Goal: Task Accomplishment & Management: Use online tool/utility

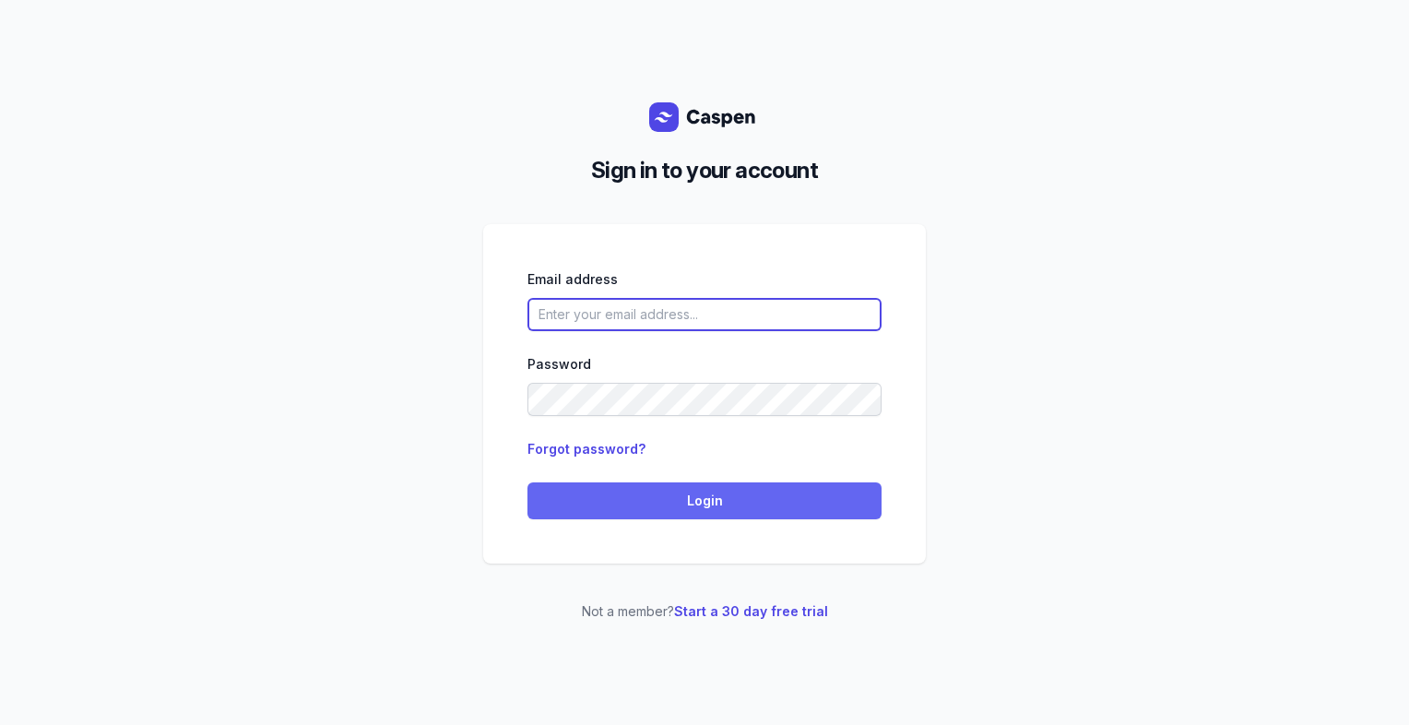
type input "[PERSON_NAME][EMAIL_ADDRESS][DOMAIN_NAME][PERSON_NAME]"
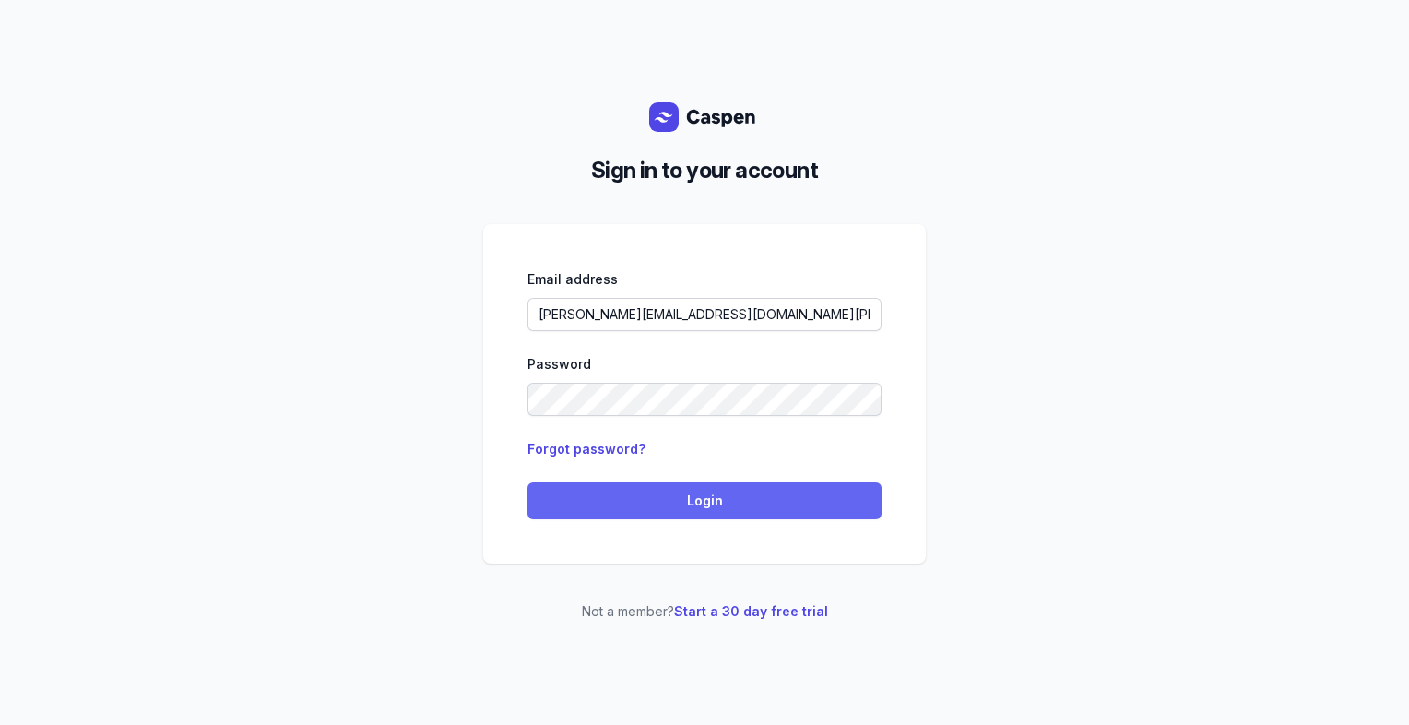
click at [624, 501] on span "Login" at bounding box center [704, 500] width 332 height 22
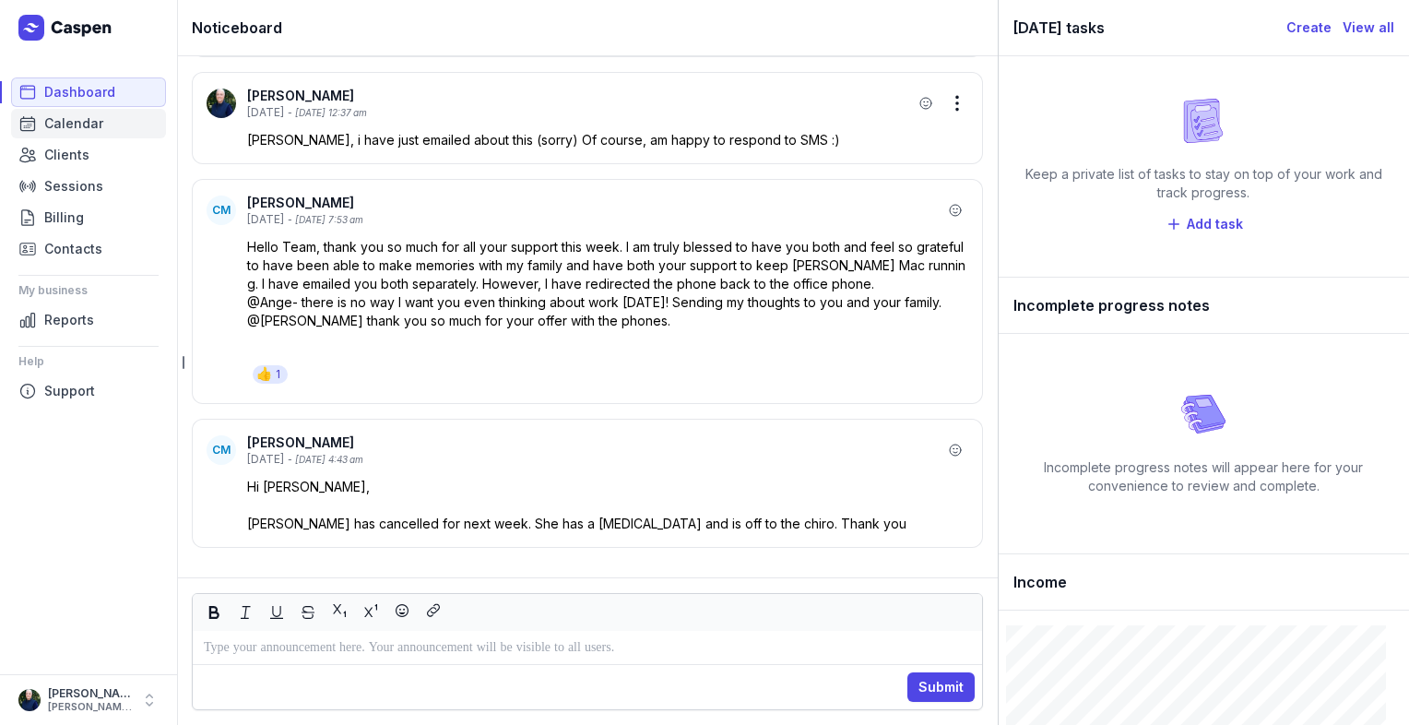
click at [83, 124] on span "Calendar" at bounding box center [73, 123] width 59 height 22
select select "week"
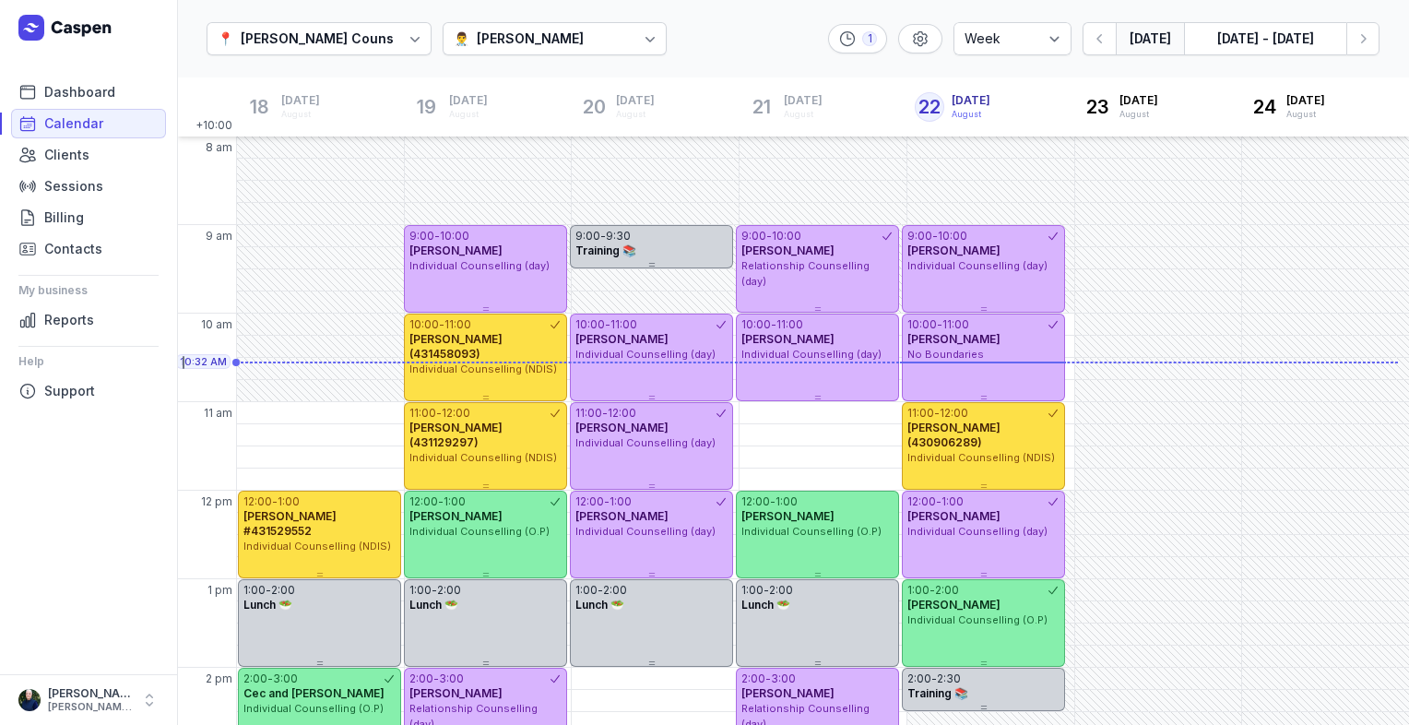
click at [584, 34] on div "[PERSON_NAME]" at bounding box center [530, 39] width 107 height 22
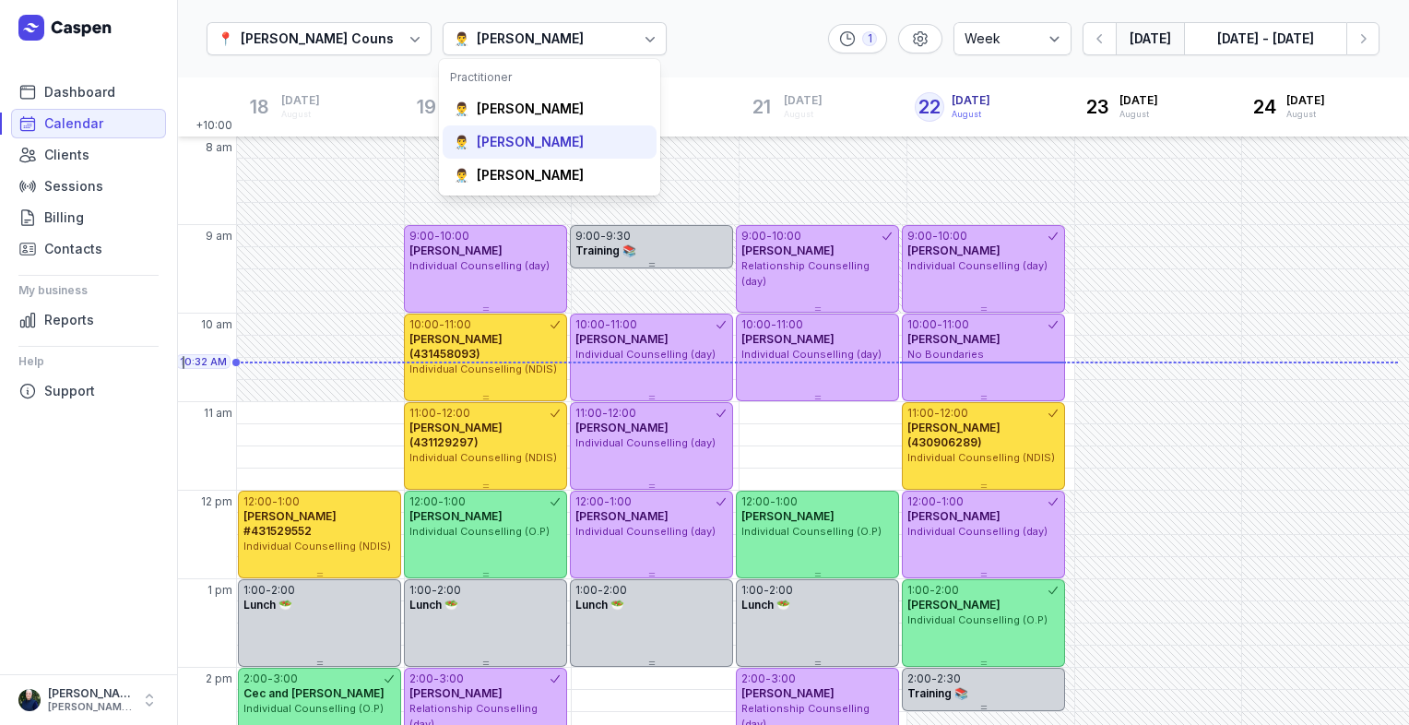
click at [537, 133] on div "[PERSON_NAME]" at bounding box center [530, 142] width 107 height 18
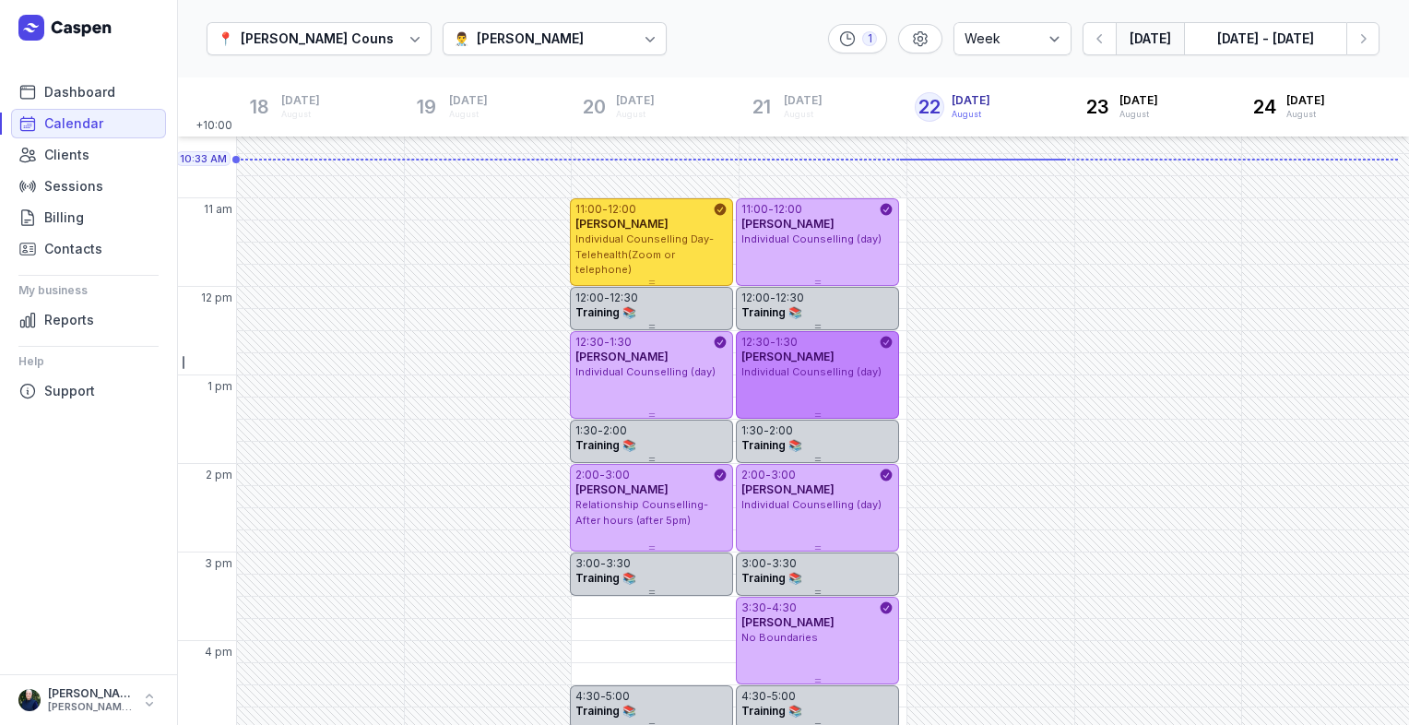
scroll to position [92, 0]
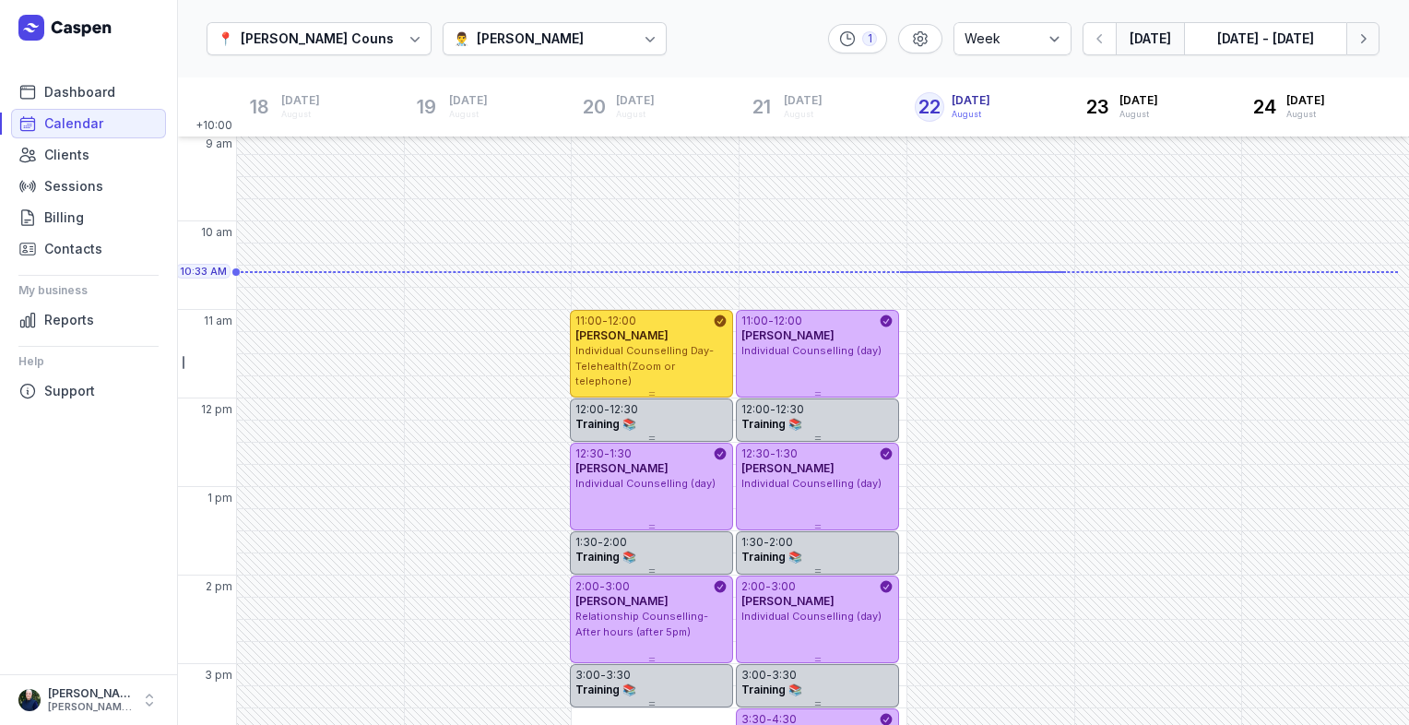
click at [1375, 37] on button "Next week" at bounding box center [1362, 38] width 33 height 33
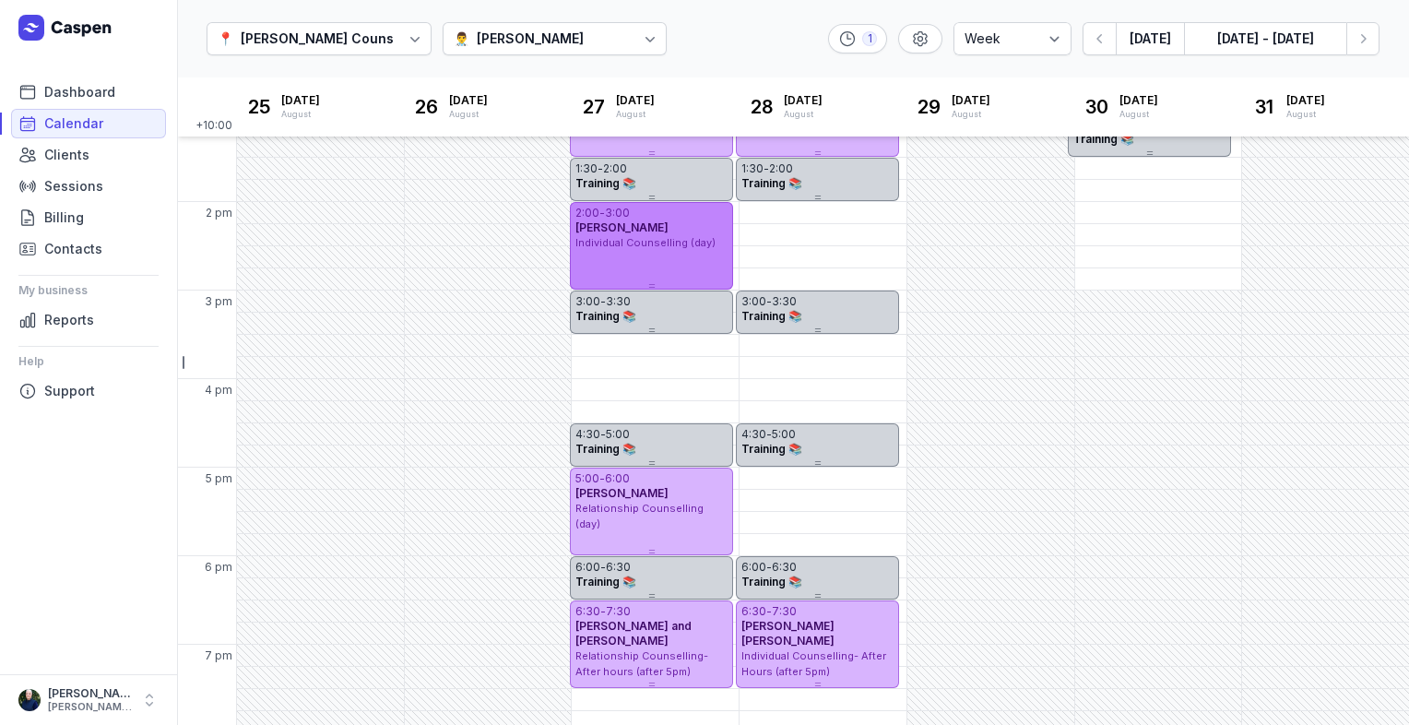
scroll to position [474, 0]
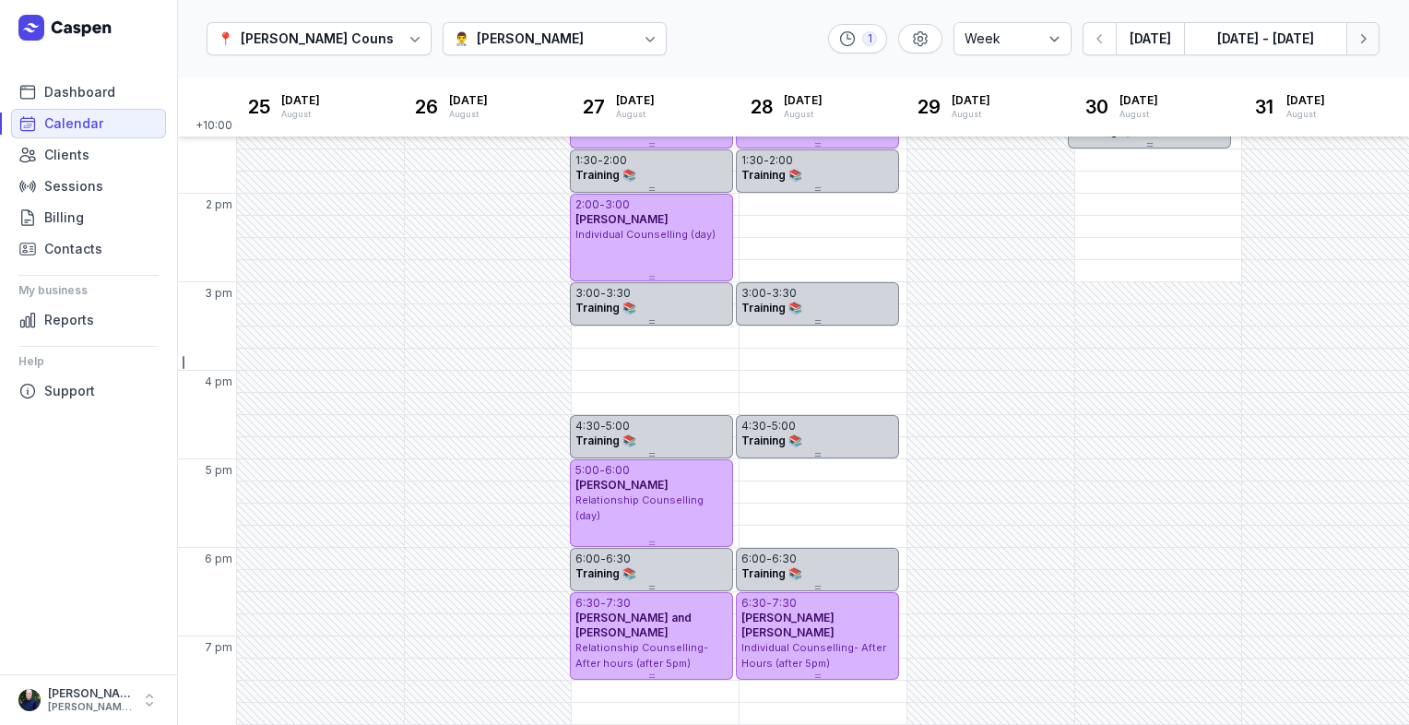
click at [1364, 49] on button "Next week" at bounding box center [1362, 38] width 33 height 33
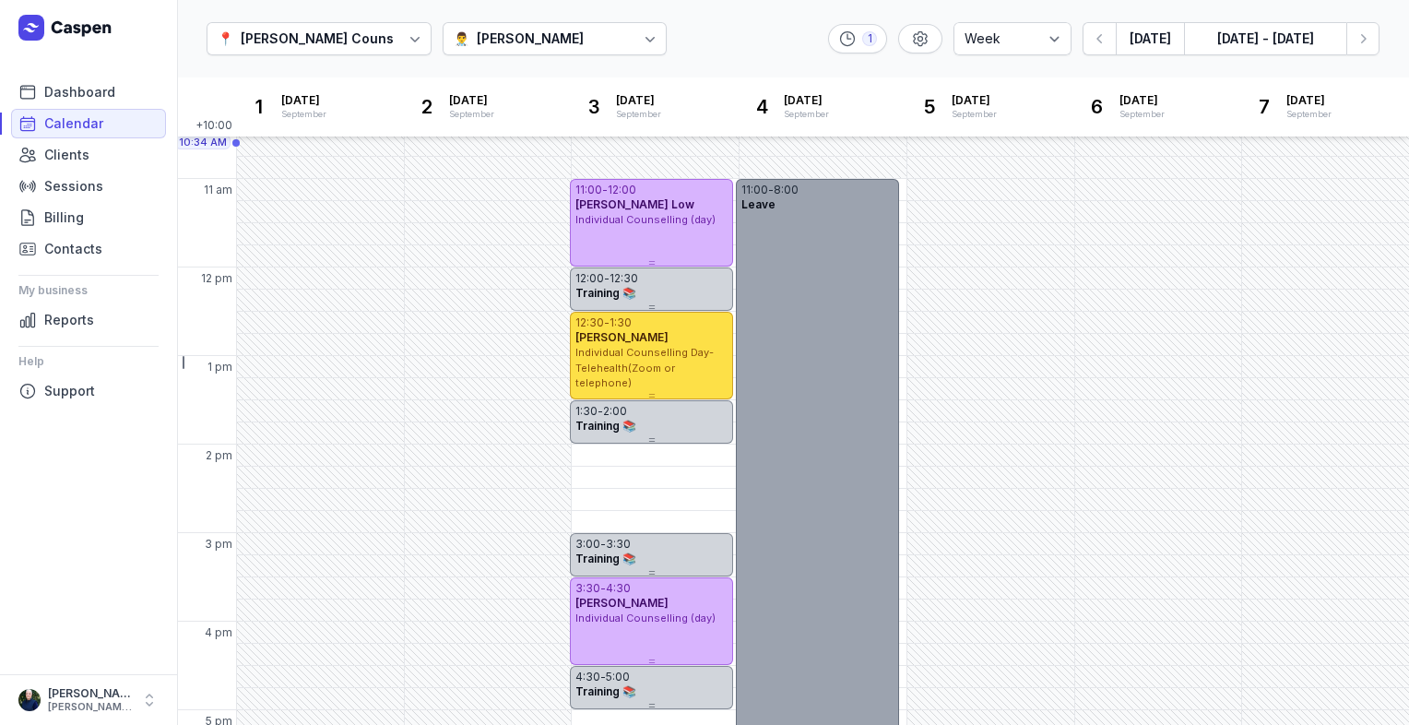
scroll to position [474, 0]
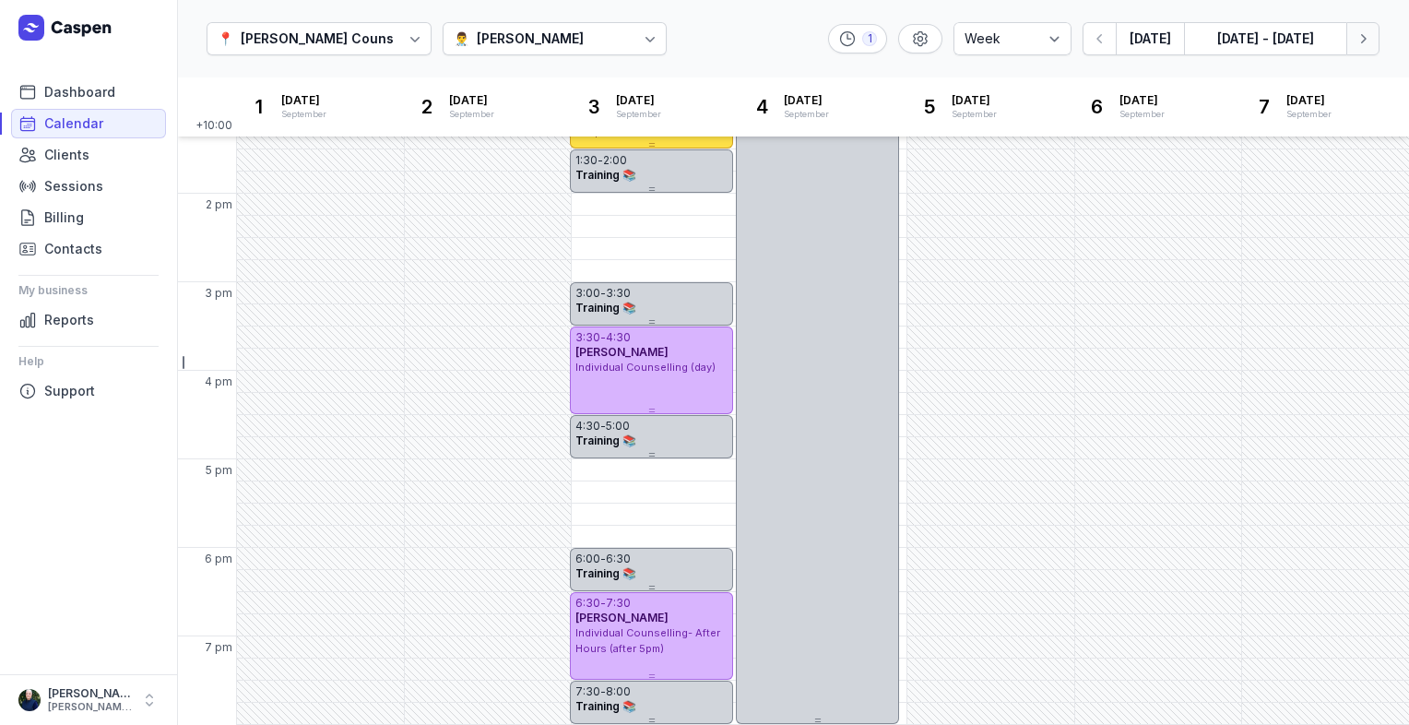
click at [1372, 39] on button "Next week" at bounding box center [1362, 38] width 33 height 33
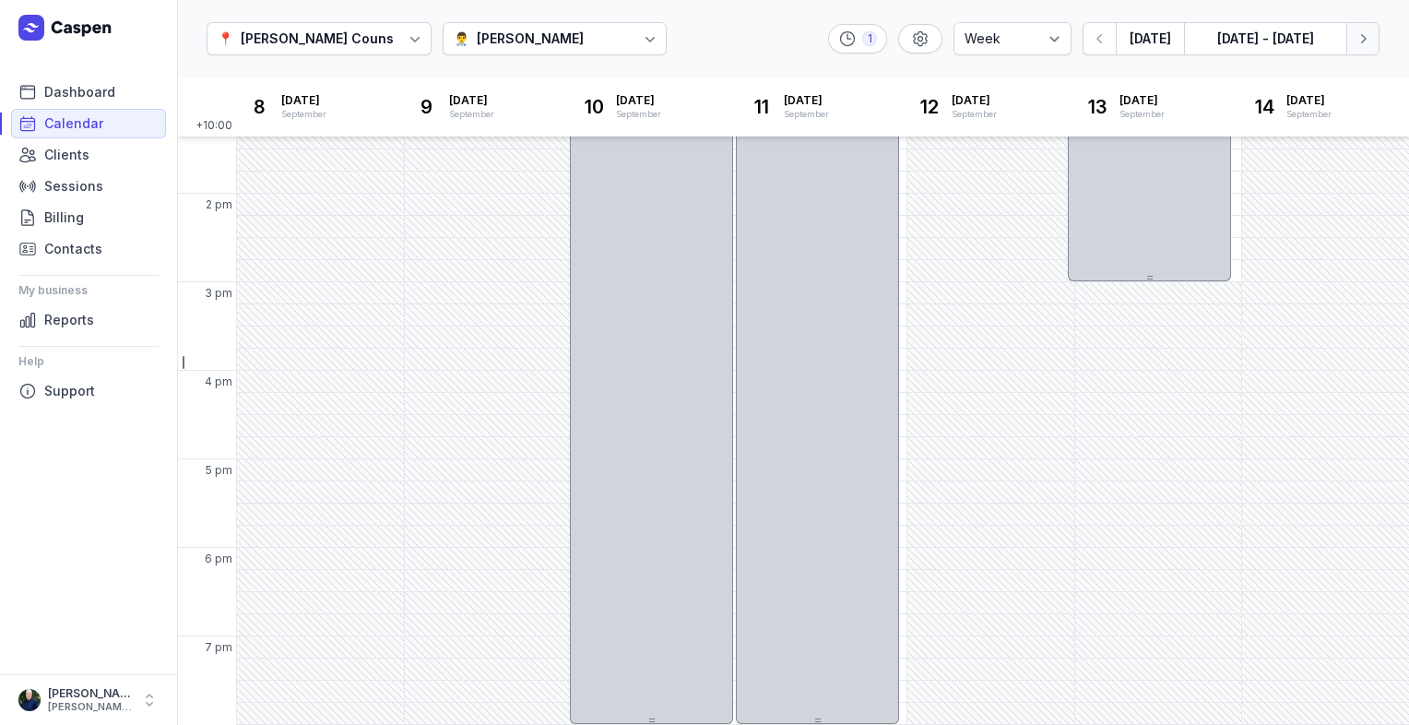
click at [1365, 37] on icon "button" at bounding box center [1362, 38] width 18 height 18
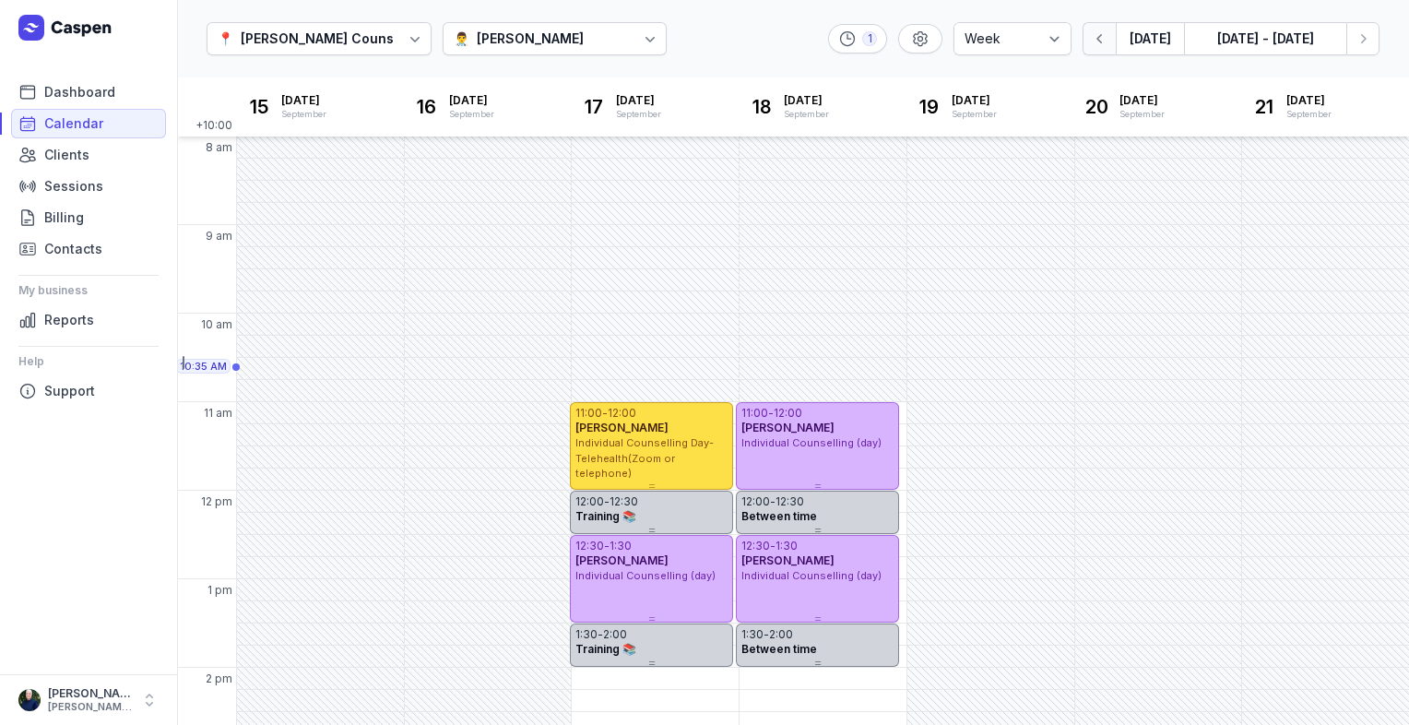
click at [1108, 44] on icon "button" at bounding box center [1100, 38] width 18 height 18
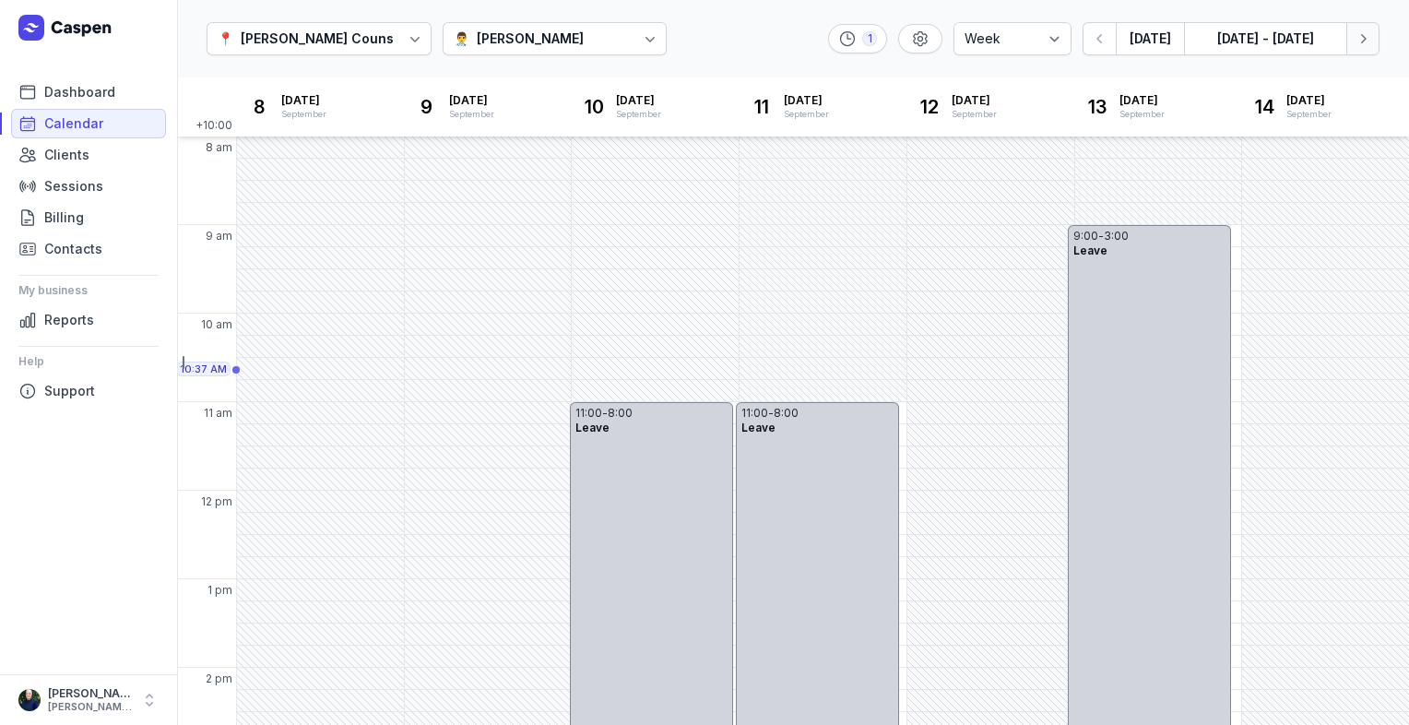
click at [1372, 41] on button "Next week" at bounding box center [1362, 38] width 33 height 33
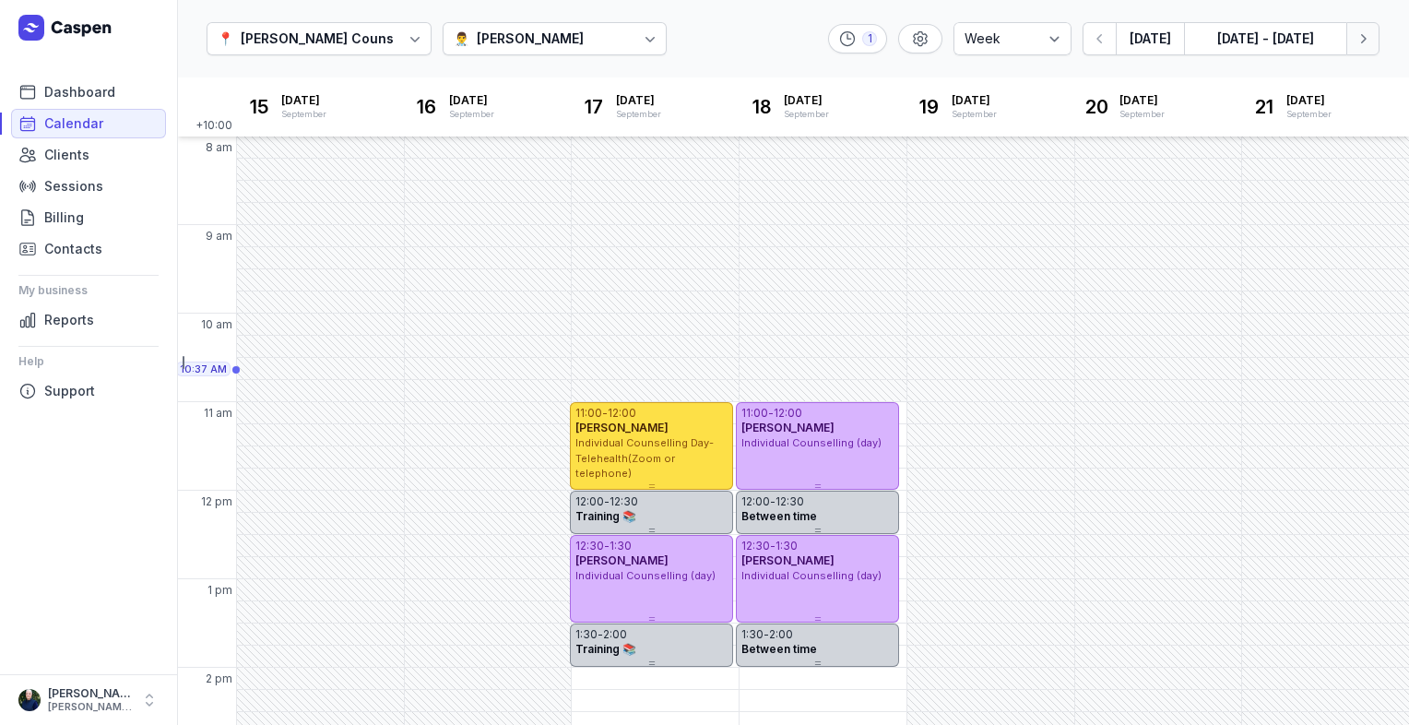
click at [1365, 41] on icon "button" at bounding box center [1362, 38] width 18 height 18
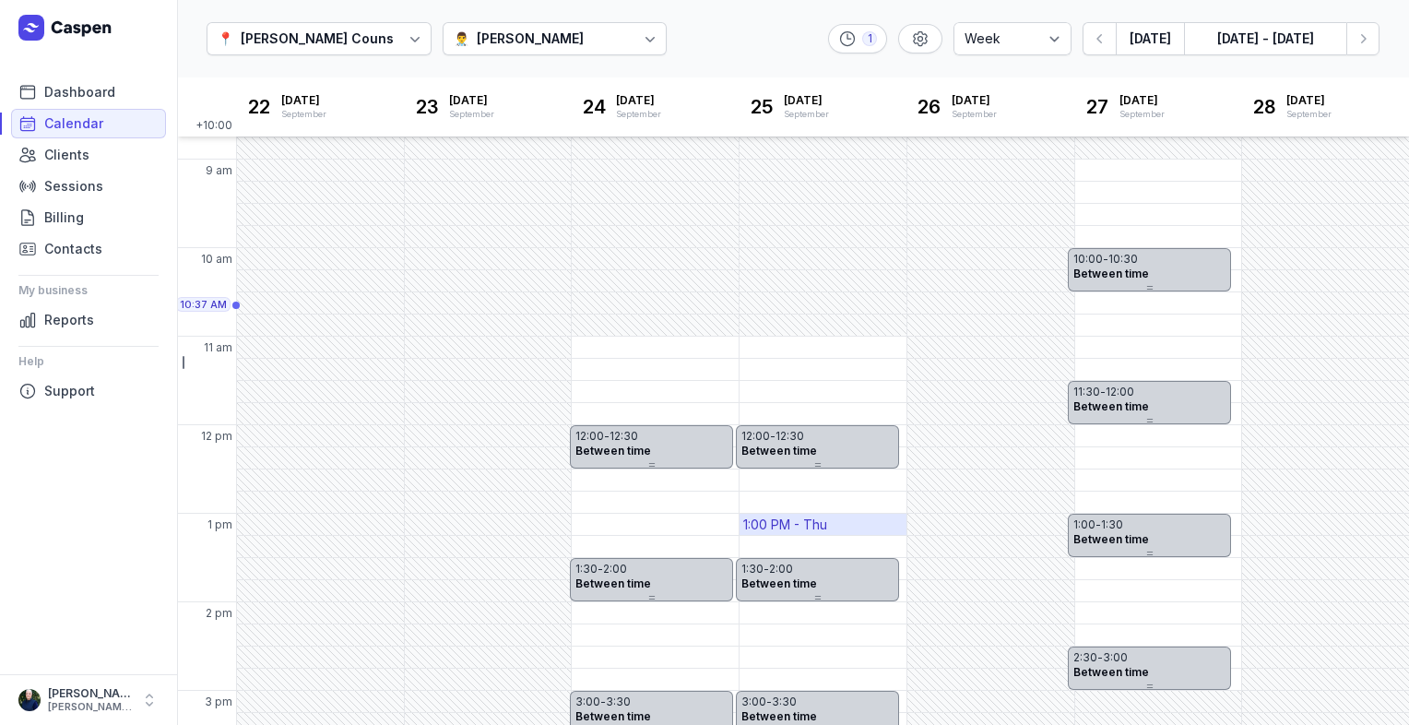
scroll to position [13, 0]
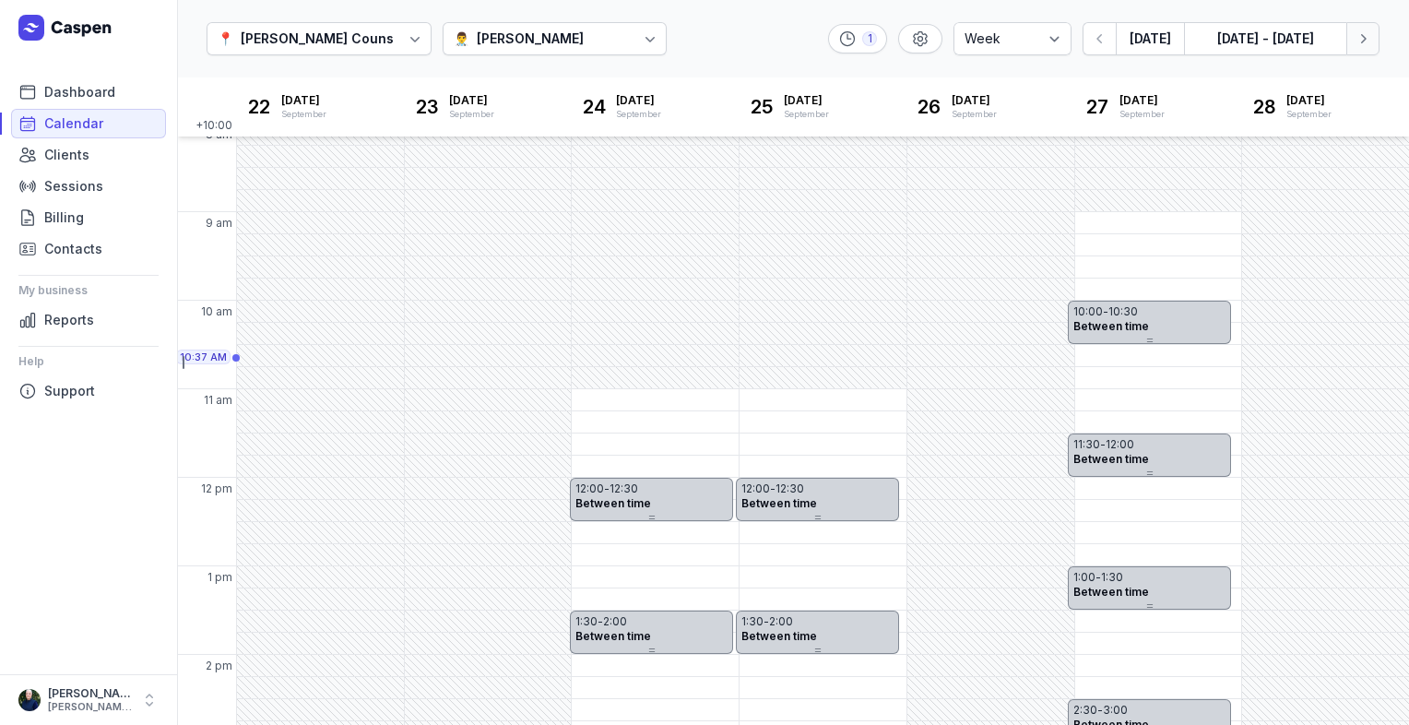
click at [1361, 42] on icon "button" at bounding box center [1364, 38] width 6 height 9
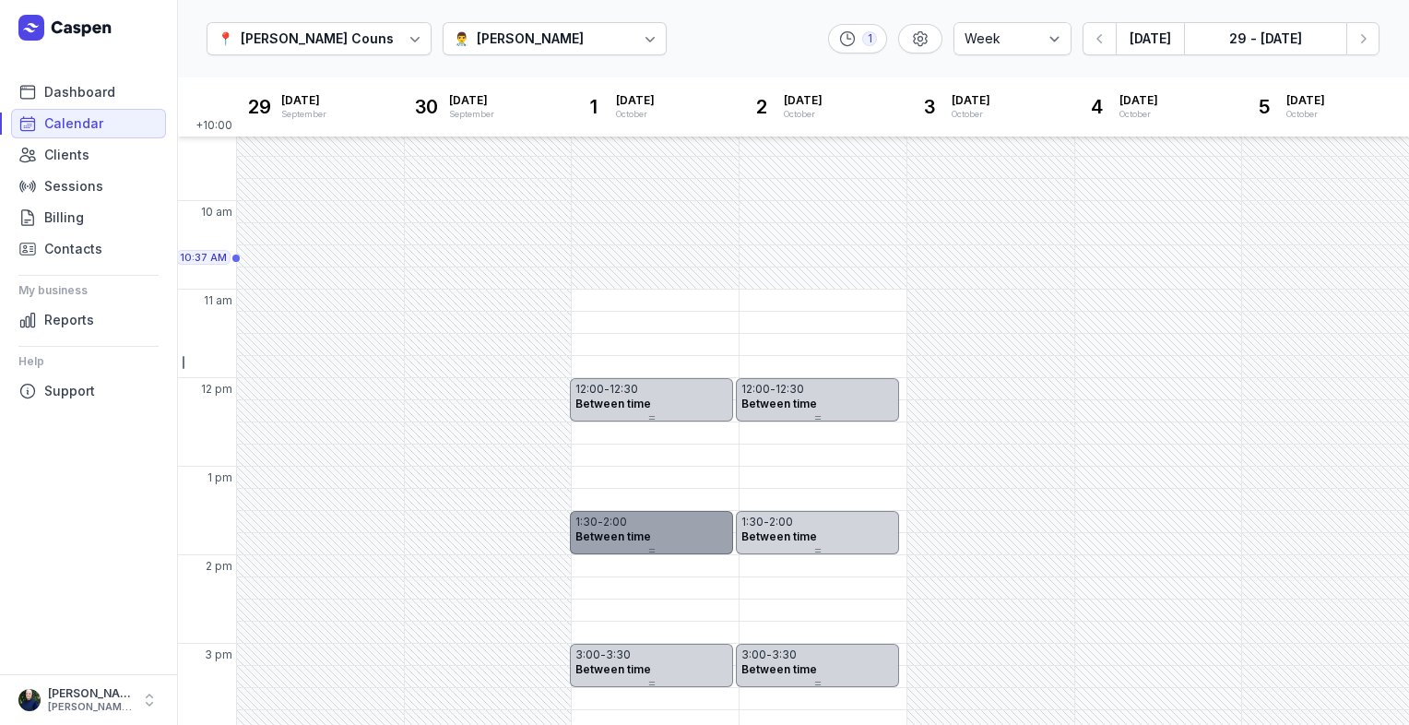
scroll to position [474, 0]
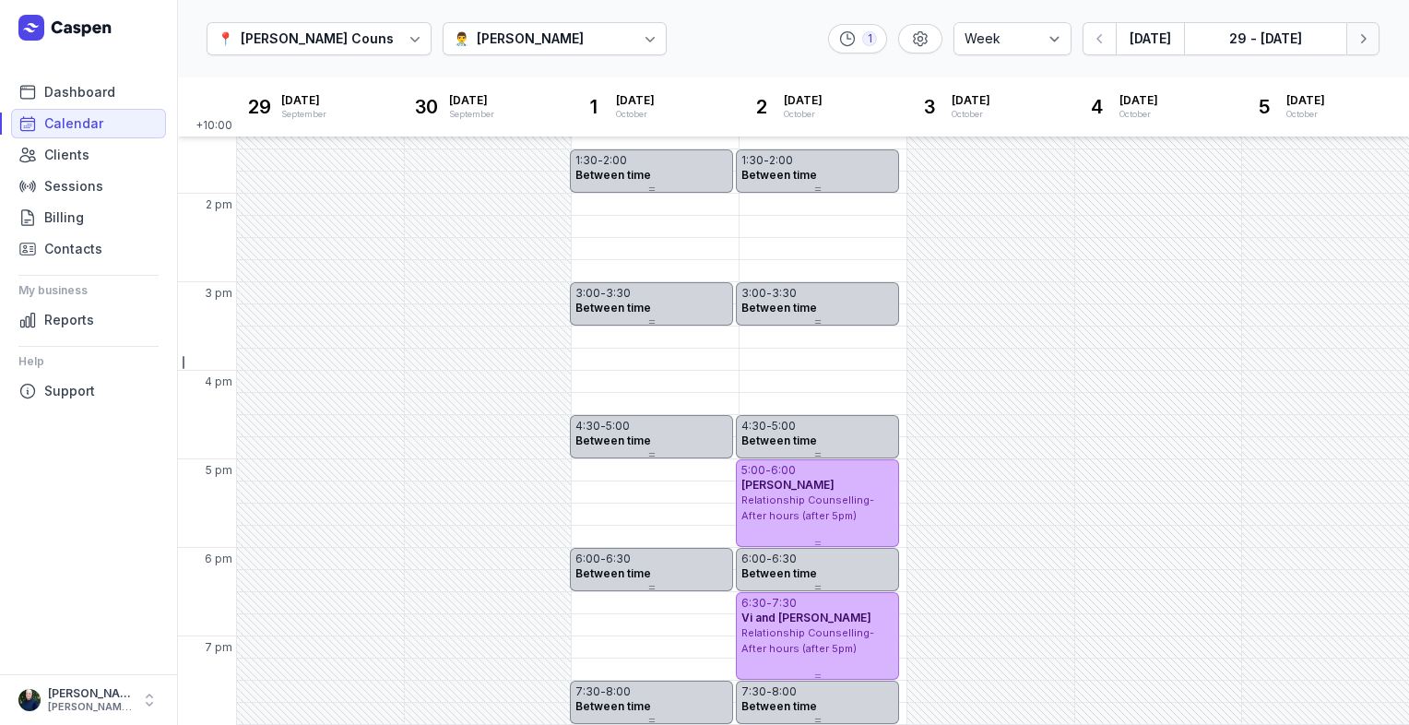
click at [1367, 35] on icon "button" at bounding box center [1362, 38] width 18 height 18
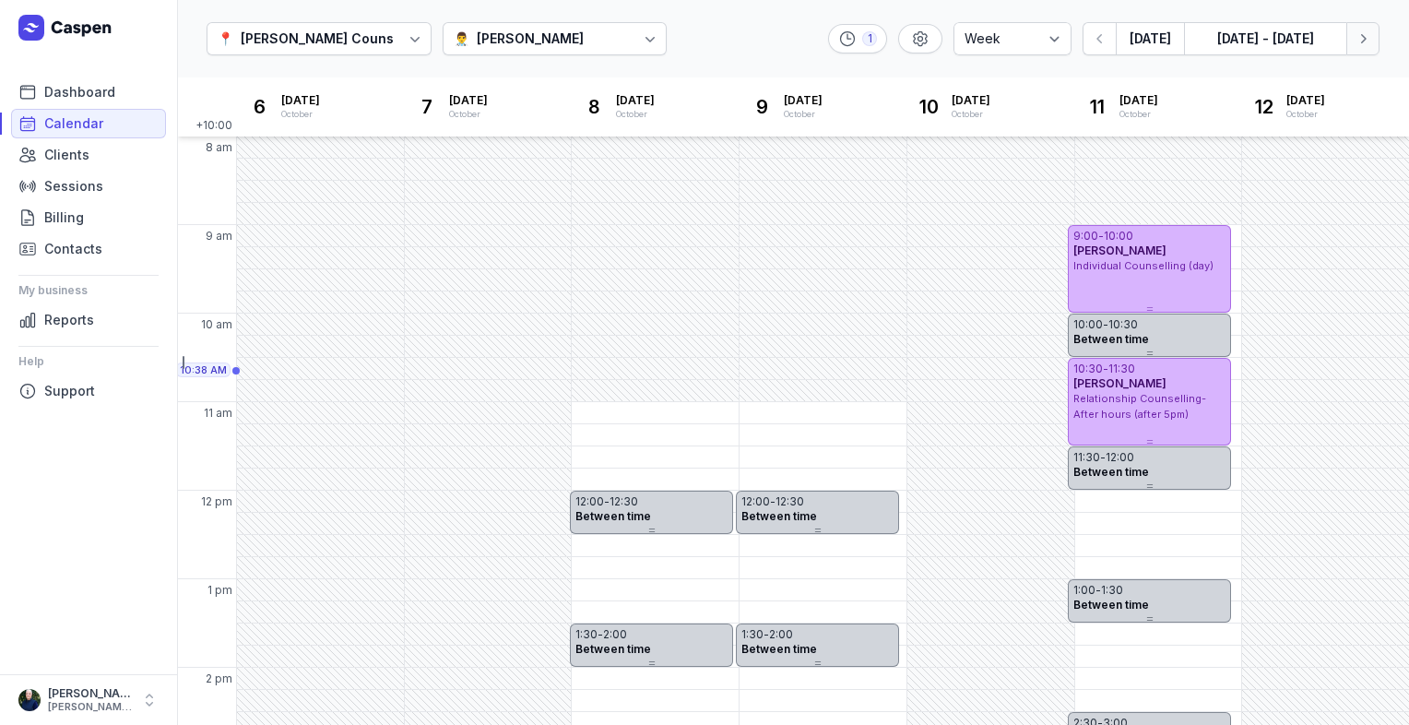
click at [1364, 41] on icon "button" at bounding box center [1362, 38] width 18 height 18
